Goal: Task Accomplishment & Management: Manage account settings

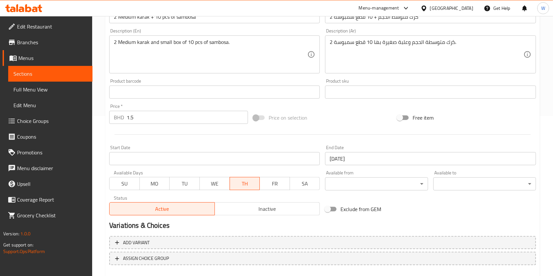
scroll to position [197, 0]
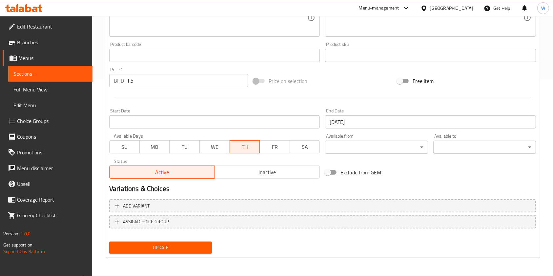
click at [211, 148] on span "WE" at bounding box center [214, 147] width 25 height 10
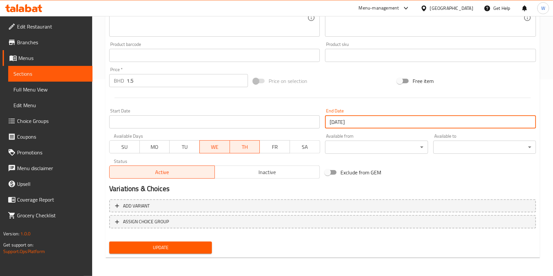
click at [397, 125] on input "[DATE]" at bounding box center [430, 122] width 211 height 13
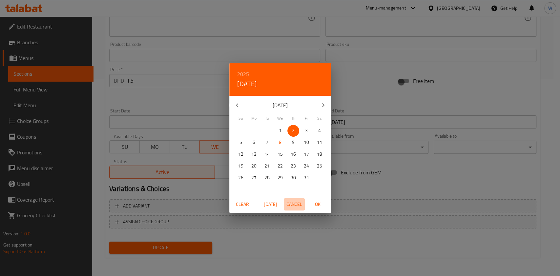
click at [296, 203] on span "Cancel" at bounding box center [294, 204] width 16 height 8
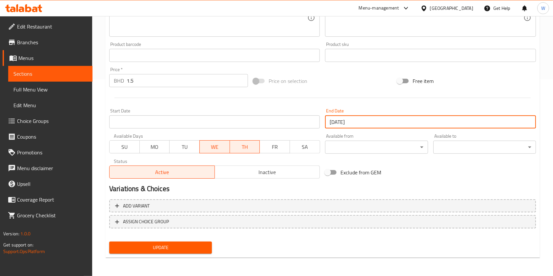
click at [254, 148] on span "TH" at bounding box center [245, 147] width 25 height 10
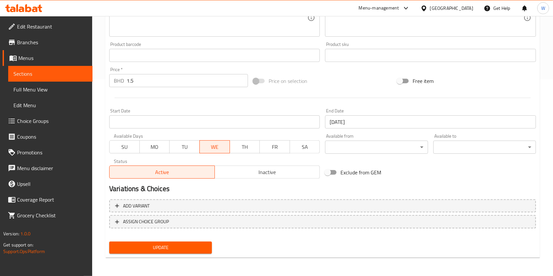
click at [370, 127] on input "[DATE]" at bounding box center [430, 122] width 211 height 13
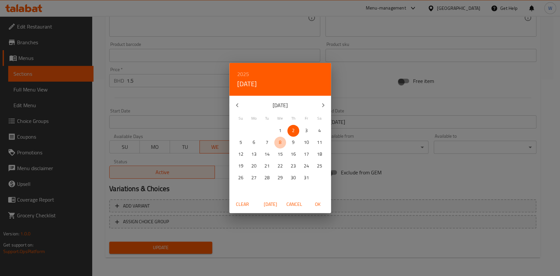
click at [277, 145] on span "8" at bounding box center [280, 142] width 12 height 8
click at [317, 208] on span "OK" at bounding box center [318, 204] width 16 height 8
type input "[DATE]"
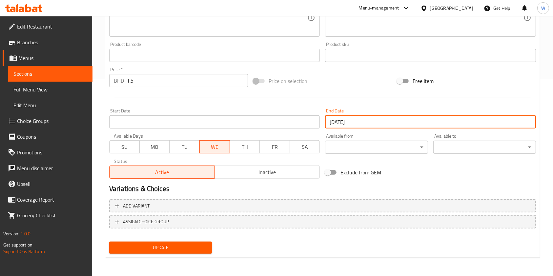
click at [197, 248] on span "Update" at bounding box center [161, 248] width 92 height 8
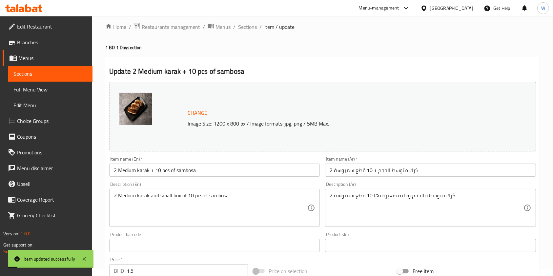
scroll to position [0, 0]
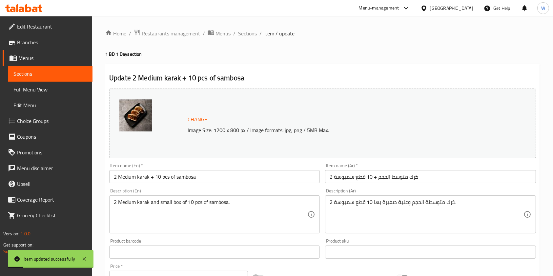
click at [248, 35] on span "Sections" at bounding box center [247, 34] width 19 height 8
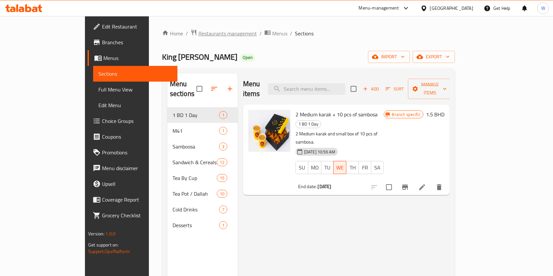
click at [199, 31] on span "Restaurants management" at bounding box center [228, 34] width 58 height 8
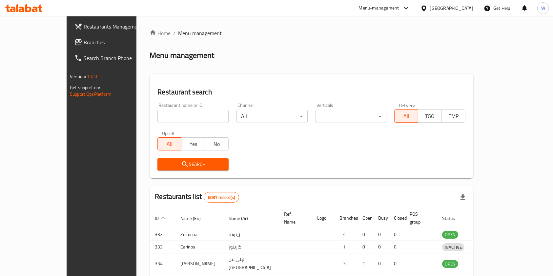
click at [168, 115] on div at bounding box center [276, 138] width 553 height 276
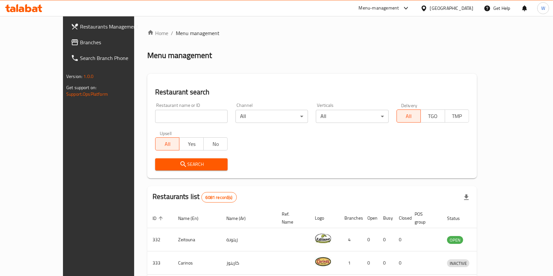
click at [168, 115] on input "search" at bounding box center [191, 116] width 73 height 13
type input "MILKD"
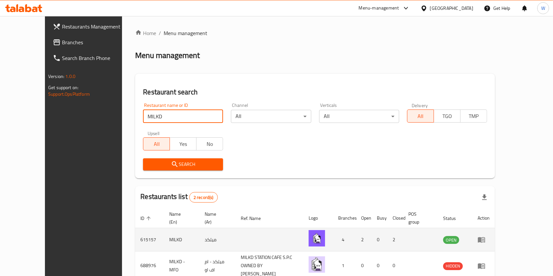
click at [485, 238] on icon "enhanced table" at bounding box center [481, 241] width 7 height 6
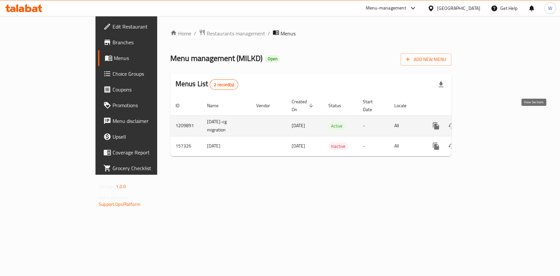
click at [486, 123] on icon "enhanced table" at bounding box center [483, 126] width 6 height 6
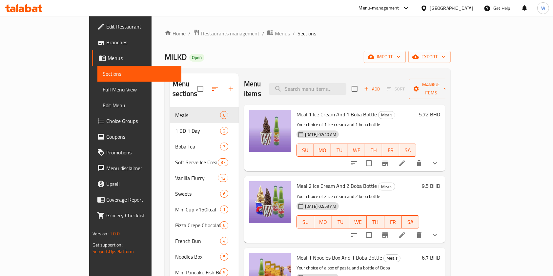
click at [272, 39] on div "Home / Restaurants management / Menus / Sections MILKD Open import export Menu …" at bounding box center [308, 192] width 286 height 326
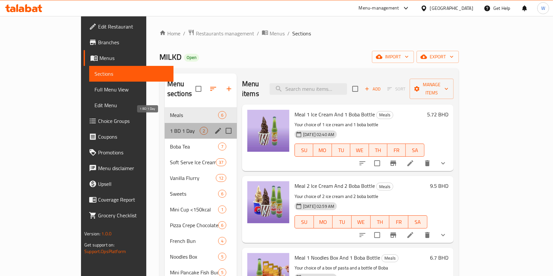
click at [170, 127] on span "1 BD 1 Day" at bounding box center [185, 131] width 30 height 8
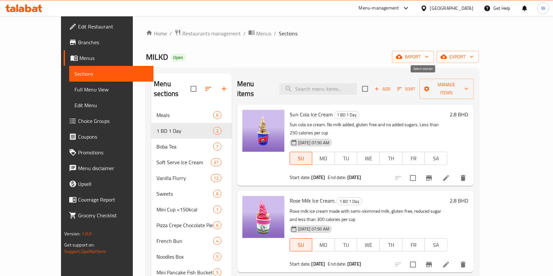
click at [372, 86] on input "checkbox" at bounding box center [365, 89] width 14 height 14
checkbox input "true"
click at [492, 76] on div "Home / Restaurants management / Menus / Sections MILKD Open import export Menu …" at bounding box center [312, 192] width 359 height 352
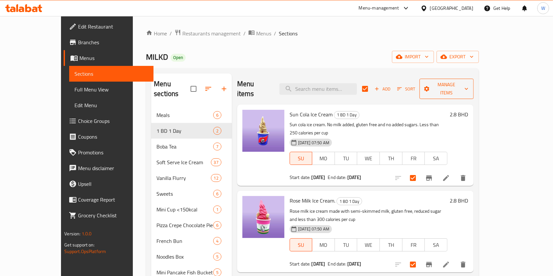
click at [470, 87] on icon "button" at bounding box center [466, 89] width 7 height 7
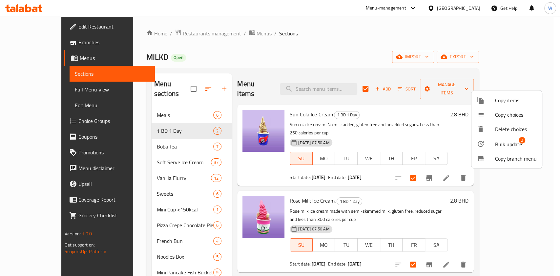
click at [514, 142] on span "Bulk update" at bounding box center [508, 144] width 27 height 8
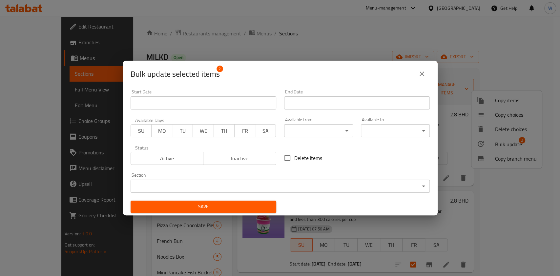
click at [342, 105] on input "Start Date" at bounding box center [357, 102] width 146 height 13
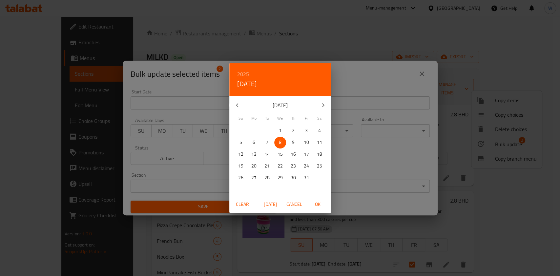
click at [314, 202] on span "OK" at bounding box center [318, 204] width 16 height 8
type input "[DATE]"
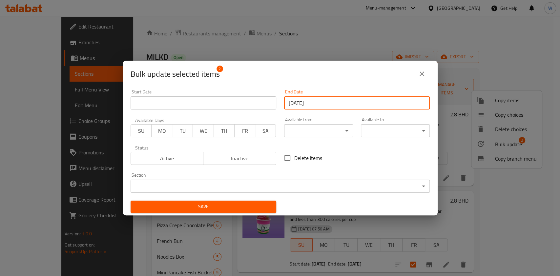
click at [207, 135] on span "WE" at bounding box center [203, 131] width 15 height 10
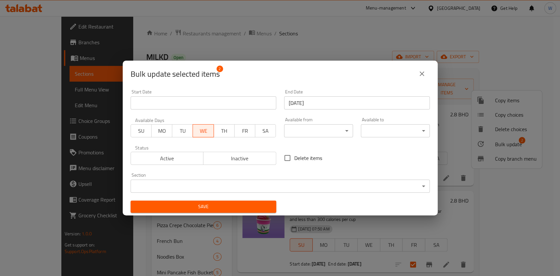
click at [217, 206] on span "Save" at bounding box center [203, 207] width 135 height 8
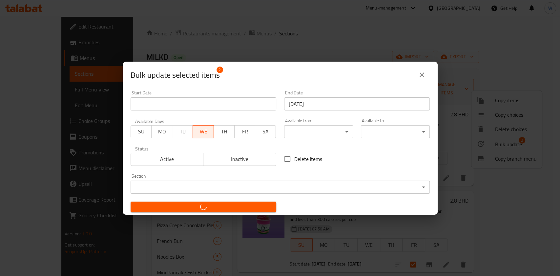
checkbox input "false"
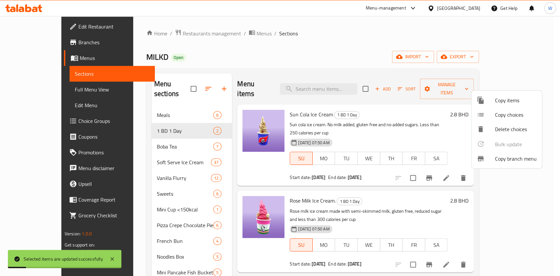
click at [382, 253] on div at bounding box center [280, 138] width 560 height 276
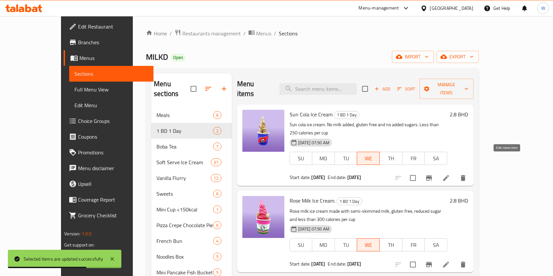
click at [450, 174] on icon at bounding box center [446, 178] width 8 height 8
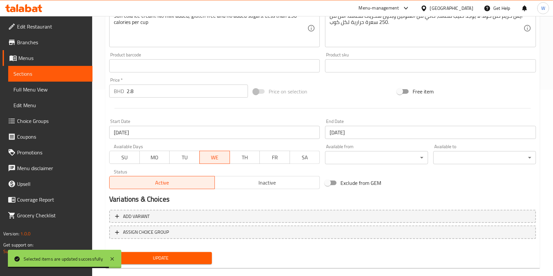
scroll to position [197, 0]
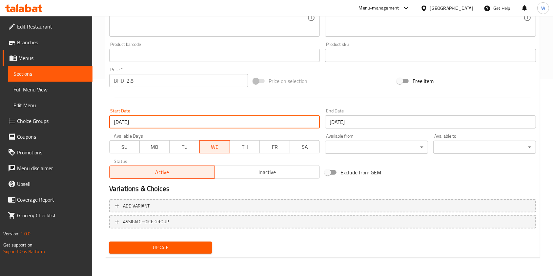
click at [184, 127] on input "[DATE]" at bounding box center [214, 122] width 211 height 13
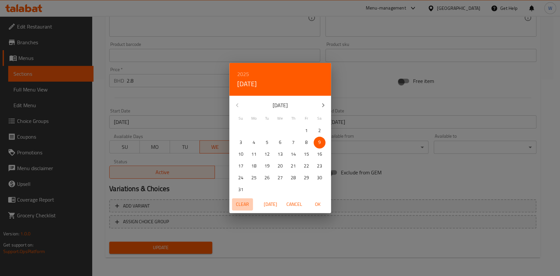
click at [243, 206] on span "Clear" at bounding box center [243, 204] width 16 height 8
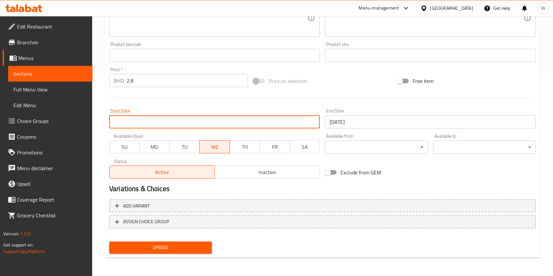
click at [187, 250] on span "Update" at bounding box center [161, 248] width 92 height 8
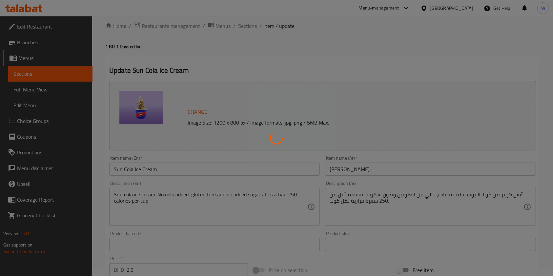
scroll to position [0, 0]
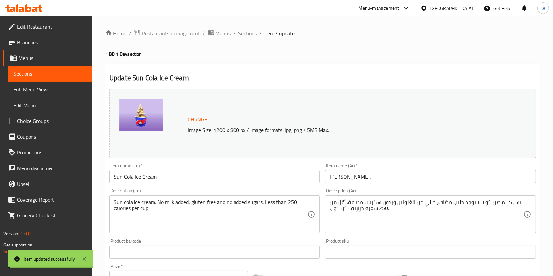
click at [245, 34] on span "Sections" at bounding box center [247, 34] width 19 height 8
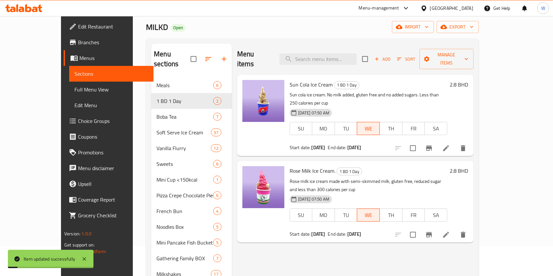
scroll to position [44, 0]
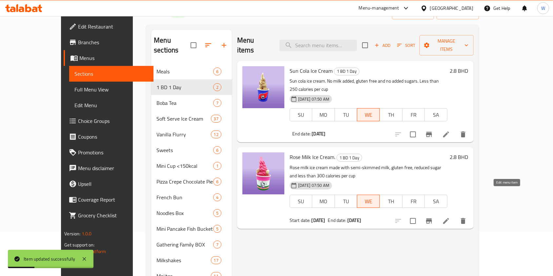
click at [450, 217] on icon at bounding box center [446, 221] width 8 height 8
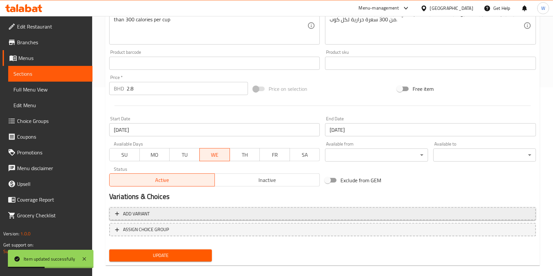
scroll to position [197, 0]
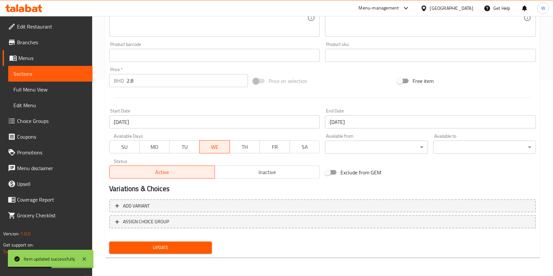
click at [199, 121] on input "[DATE]" at bounding box center [214, 122] width 211 height 13
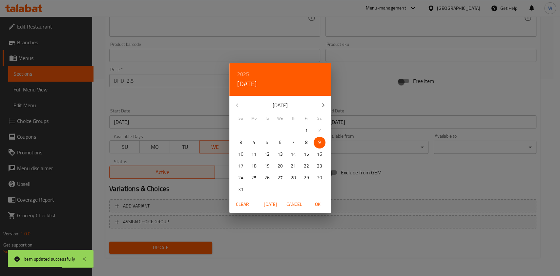
click at [244, 208] on span "Clear" at bounding box center [243, 204] width 16 height 8
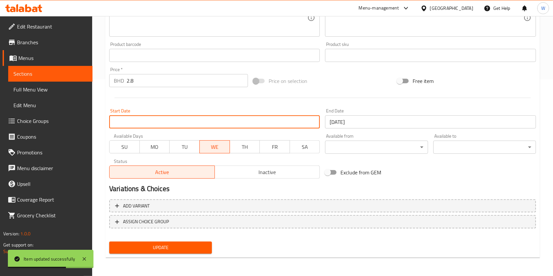
click at [190, 244] on span "Update" at bounding box center [161, 248] width 92 height 8
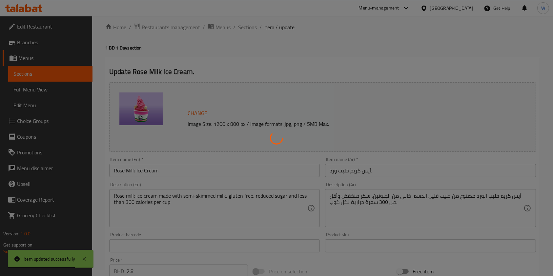
scroll to position [0, 0]
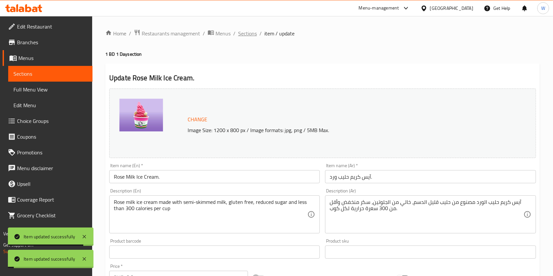
click at [241, 36] on span "Sections" at bounding box center [247, 34] width 19 height 8
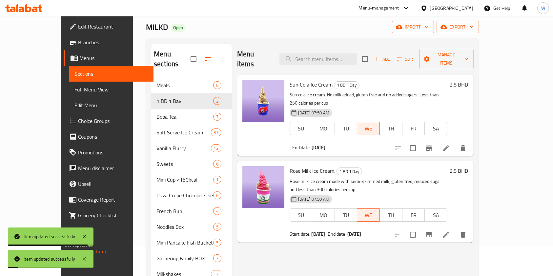
scroll to position [44, 0]
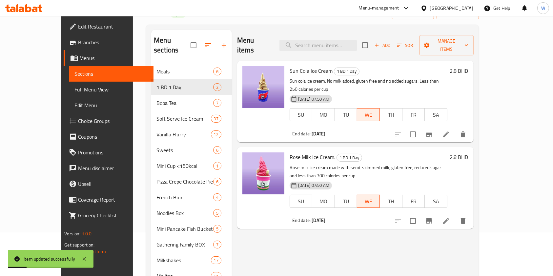
click at [455, 129] on li at bounding box center [446, 135] width 18 height 12
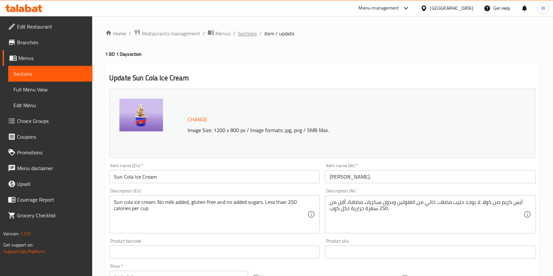
click at [244, 32] on span "Sections" at bounding box center [247, 34] width 19 height 8
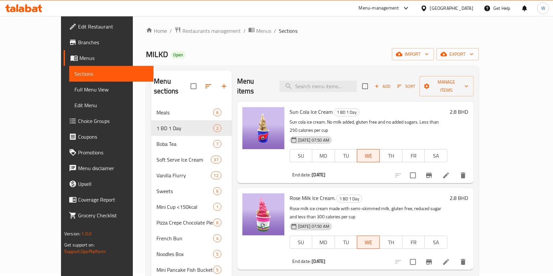
scroll to position [87, 0]
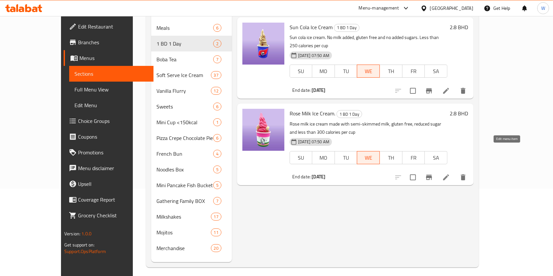
click at [450, 174] on icon at bounding box center [446, 178] width 8 height 8
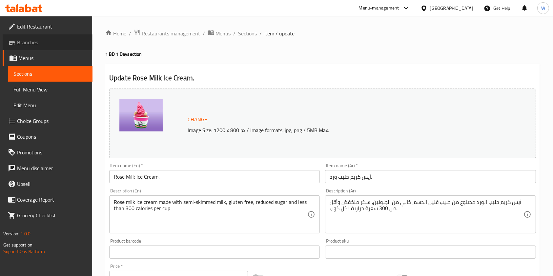
click at [33, 36] on link "Branches" at bounding box center [48, 42] width 90 height 16
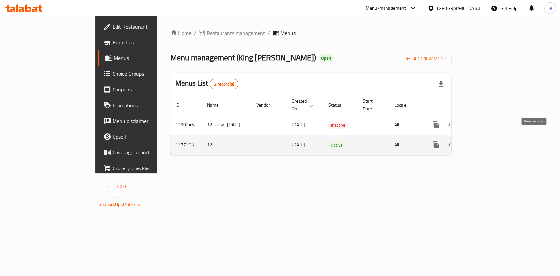
click at [491, 139] on link "enhanced table" at bounding box center [483, 145] width 16 height 16
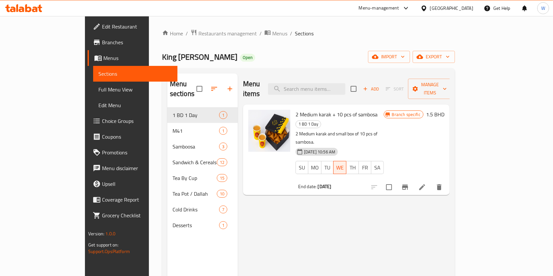
click at [408, 185] on icon "Branch-specific-item" at bounding box center [405, 187] width 6 height 5
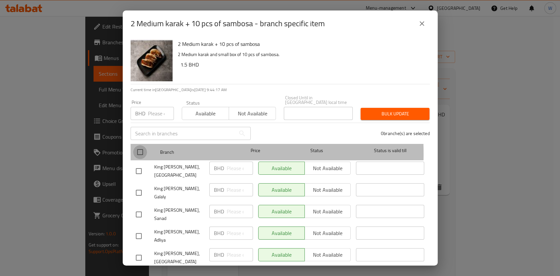
click at [145, 149] on input "checkbox" at bounding box center [140, 152] width 14 height 14
checkbox input "true"
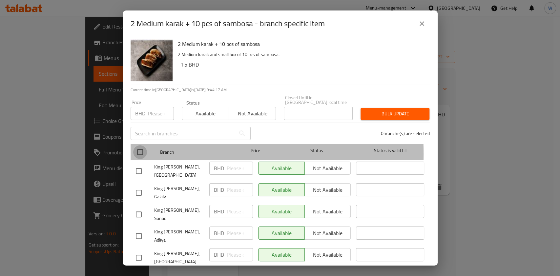
checkbox input "true"
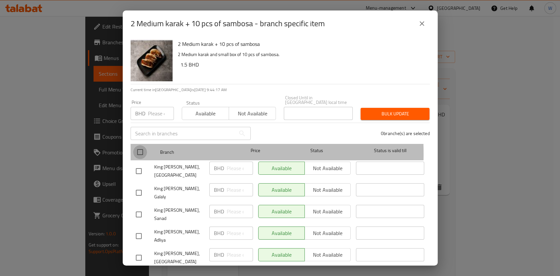
checkbox input "true"
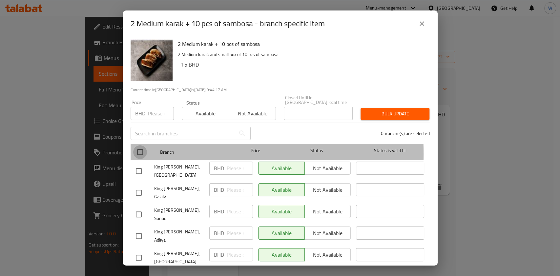
checkbox input "true"
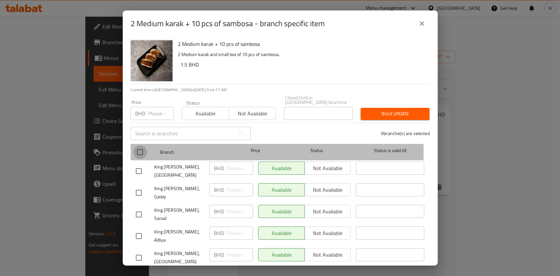
checkbox input "true"
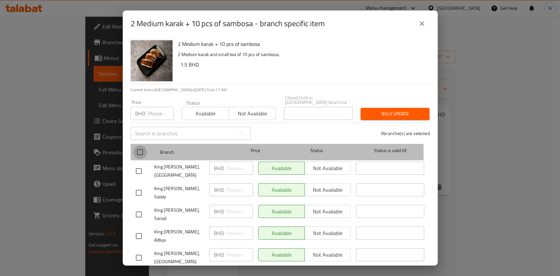
checkbox input "true"
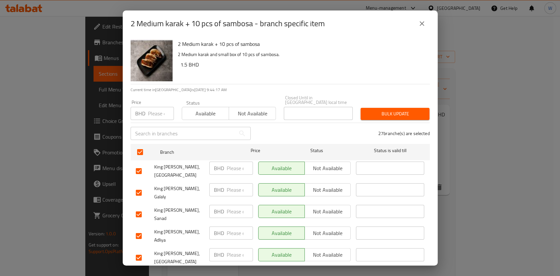
click at [207, 109] on span "Available" at bounding box center [206, 114] width 42 height 10
click at [398, 112] on span "Bulk update" at bounding box center [395, 114] width 58 height 8
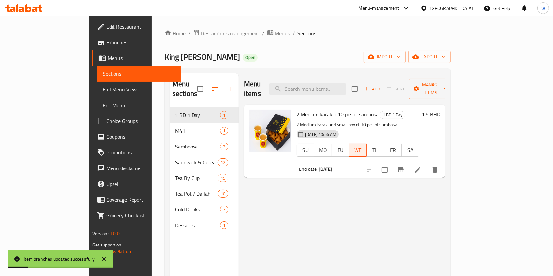
click at [446, 198] on div "Menu items Add Sort Manage items 2 Medium karak + 10 pcs of sambosa 1 BD 1 Day …" at bounding box center [342, 212] width 207 height 276
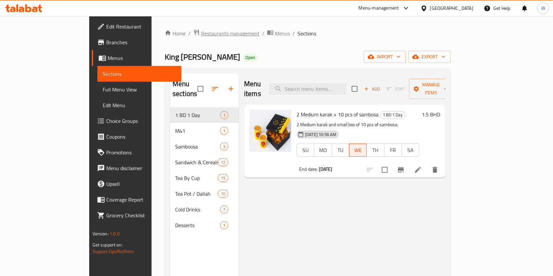
click at [201, 33] on span "Restaurants management" at bounding box center [230, 34] width 58 height 8
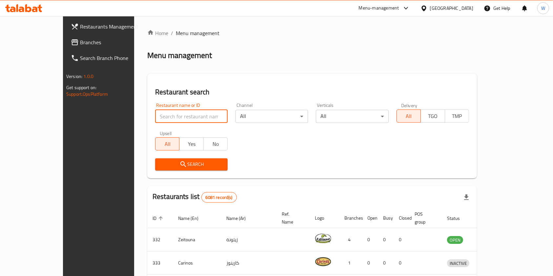
click at [179, 110] on input "search" at bounding box center [191, 116] width 73 height 13
click at [173, 113] on input "search" at bounding box center [191, 116] width 73 height 13
paste input "Lilou Artisan Patisserie"
type input "Lilou Artisan Patisserie"
click button "Search" at bounding box center [191, 164] width 73 height 12
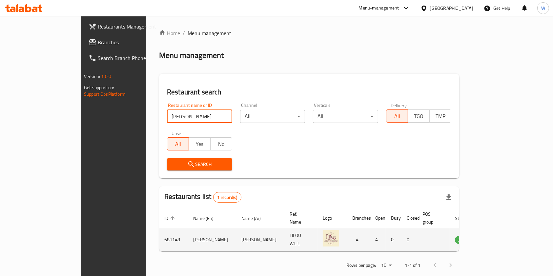
click at [497, 238] on icon "enhanced table" at bounding box center [493, 241] width 7 height 6
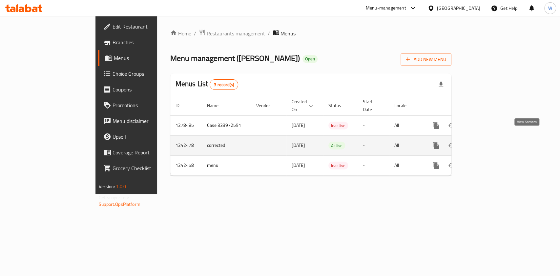
click at [487, 142] on icon "enhanced table" at bounding box center [483, 146] width 8 height 8
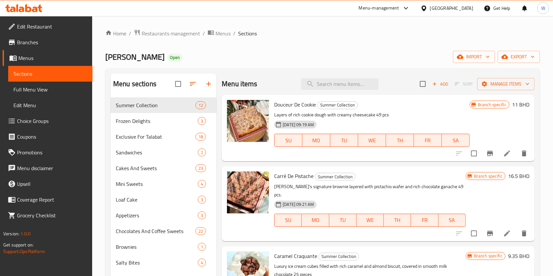
click at [40, 43] on span "Branches" at bounding box center [52, 42] width 70 height 8
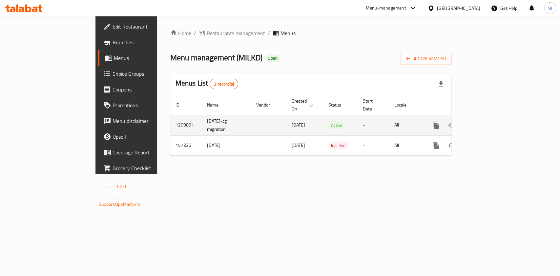
click at [491, 118] on link "enhanced table" at bounding box center [483, 125] width 16 height 16
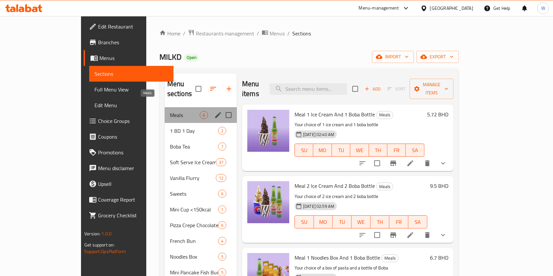
click at [170, 111] on span "Meals" at bounding box center [185, 115] width 30 height 8
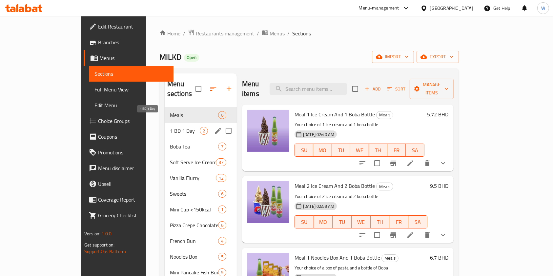
click at [170, 127] on span "1 BD 1 Day" at bounding box center [185, 131] width 30 height 8
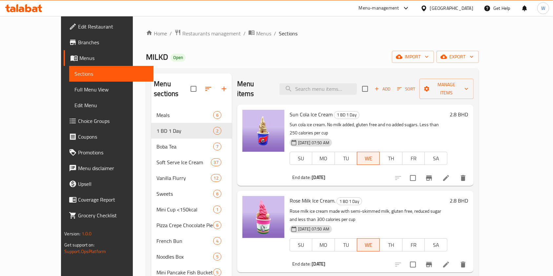
click at [146, 56] on span "MILKD" at bounding box center [157, 57] width 22 height 15
copy span "MILKD"
click at [182, 35] on span "Restaurants management" at bounding box center [211, 34] width 58 height 8
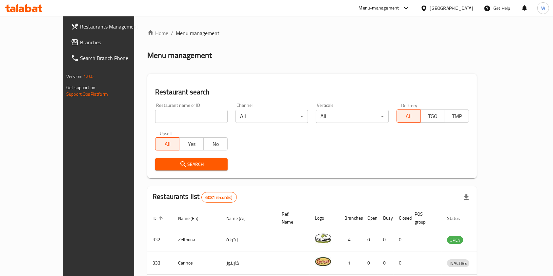
click at [80, 43] on span "Branches" at bounding box center [115, 42] width 70 height 8
